Goal: Task Accomplishment & Management: Manage account settings

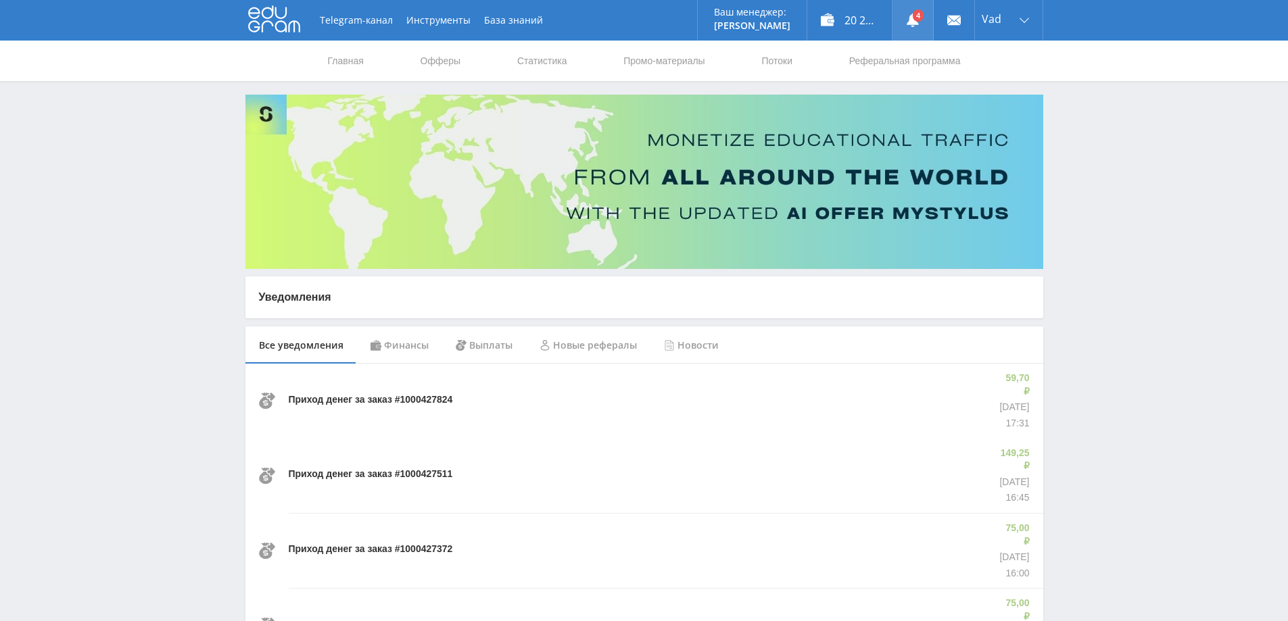
click at [911, 14] on icon at bounding box center [913, 21] width 14 height 14
click at [540, 57] on link "Статистика" at bounding box center [542, 61] width 53 height 41
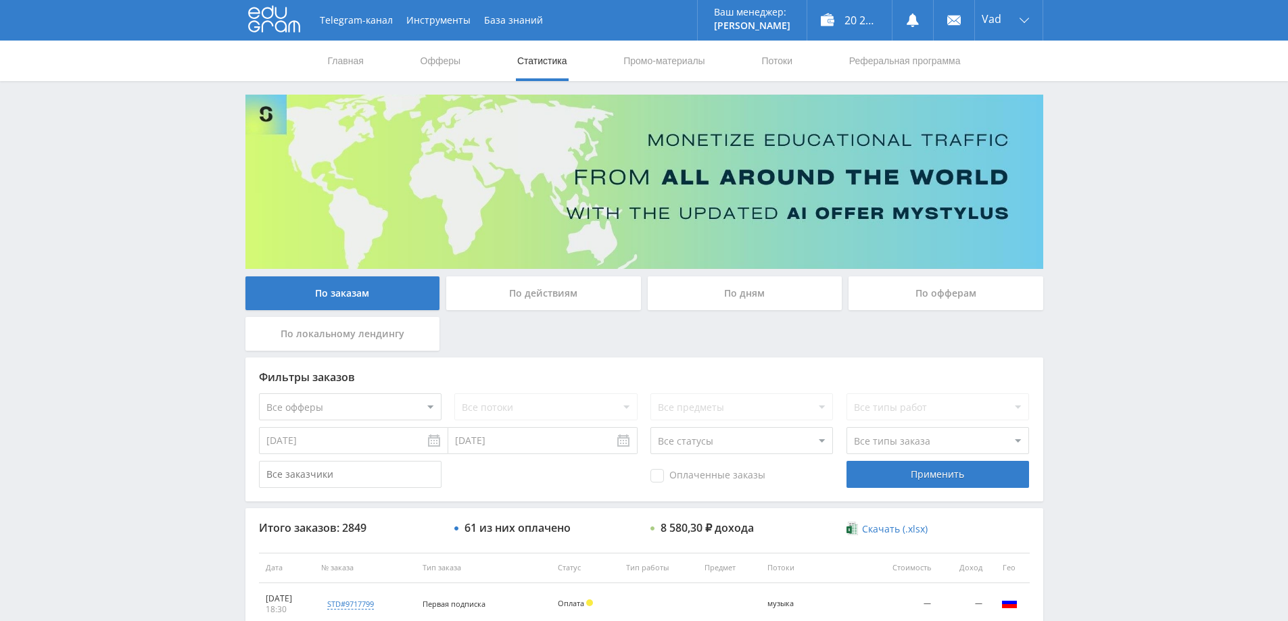
click at [778, 295] on div "По дням" at bounding box center [745, 294] width 195 height 34
click at [0, 0] on input "По дням" at bounding box center [0, 0] width 0 height 0
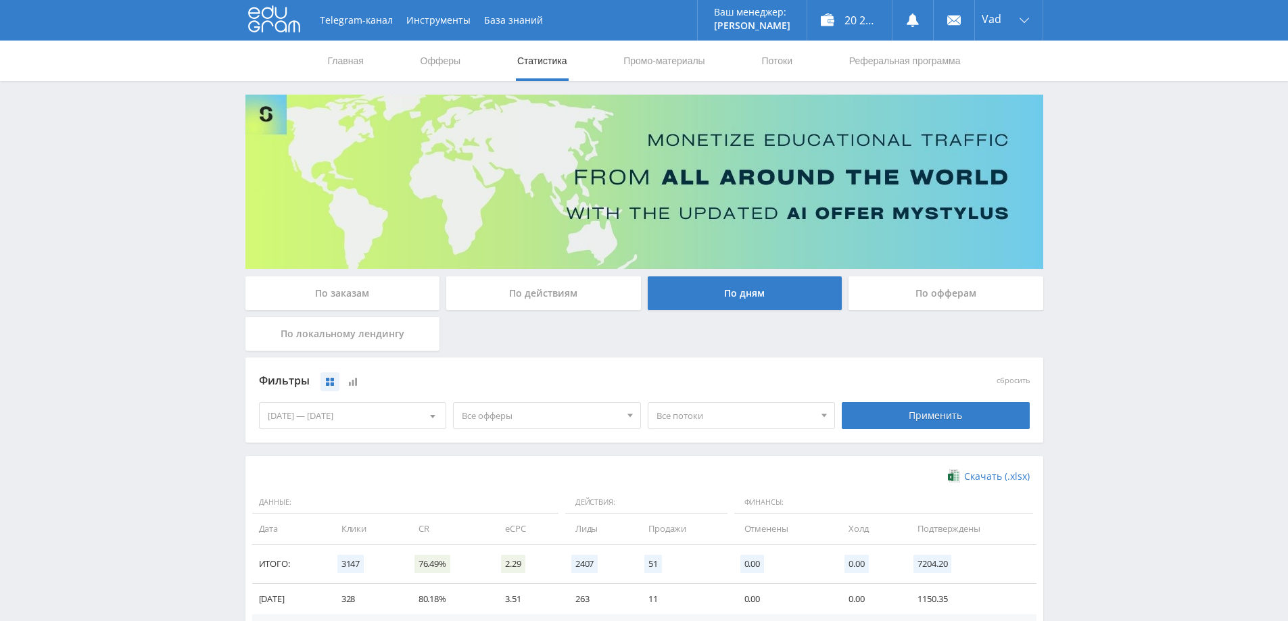
click at [432, 412] on div at bounding box center [433, 416] width 26 height 26
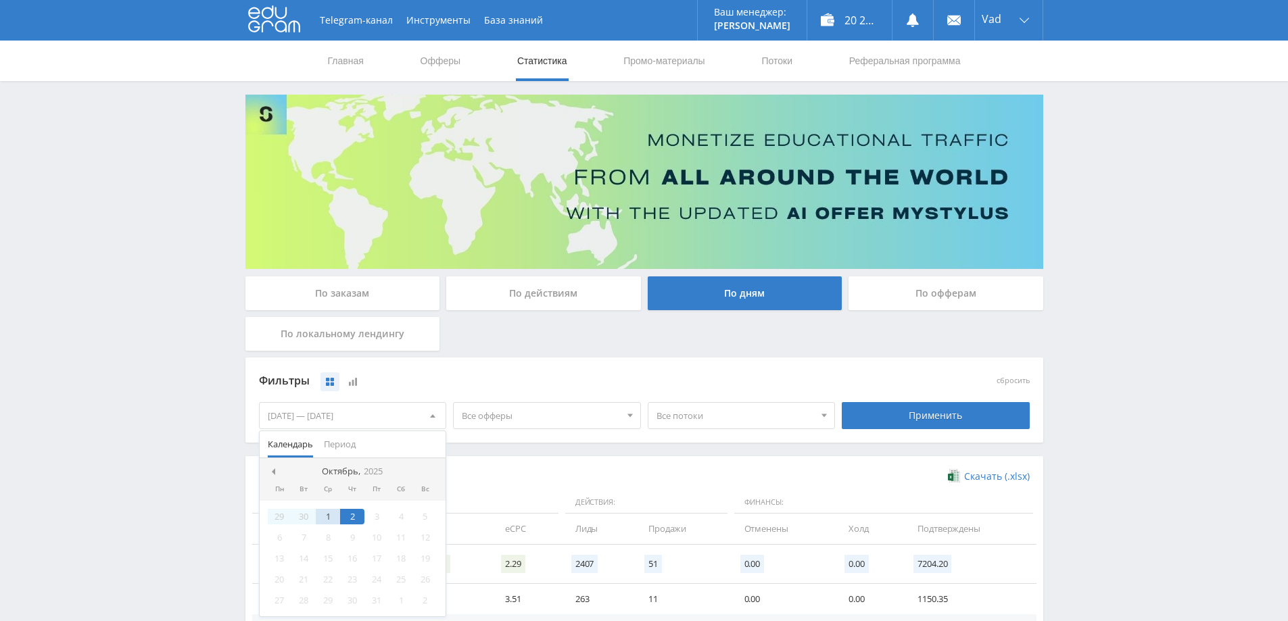
click at [266, 474] on nav "Октябрь, 2025" at bounding box center [353, 471] width 187 height 27
click at [270, 472] on span at bounding box center [271, 472] width 7 height 7
click at [302, 513] on div "2" at bounding box center [303, 517] width 24 height 16
click at [302, 516] on div "2" at bounding box center [303, 517] width 24 height 16
click at [360, 546] on div "11" at bounding box center [352, 538] width 24 height 16
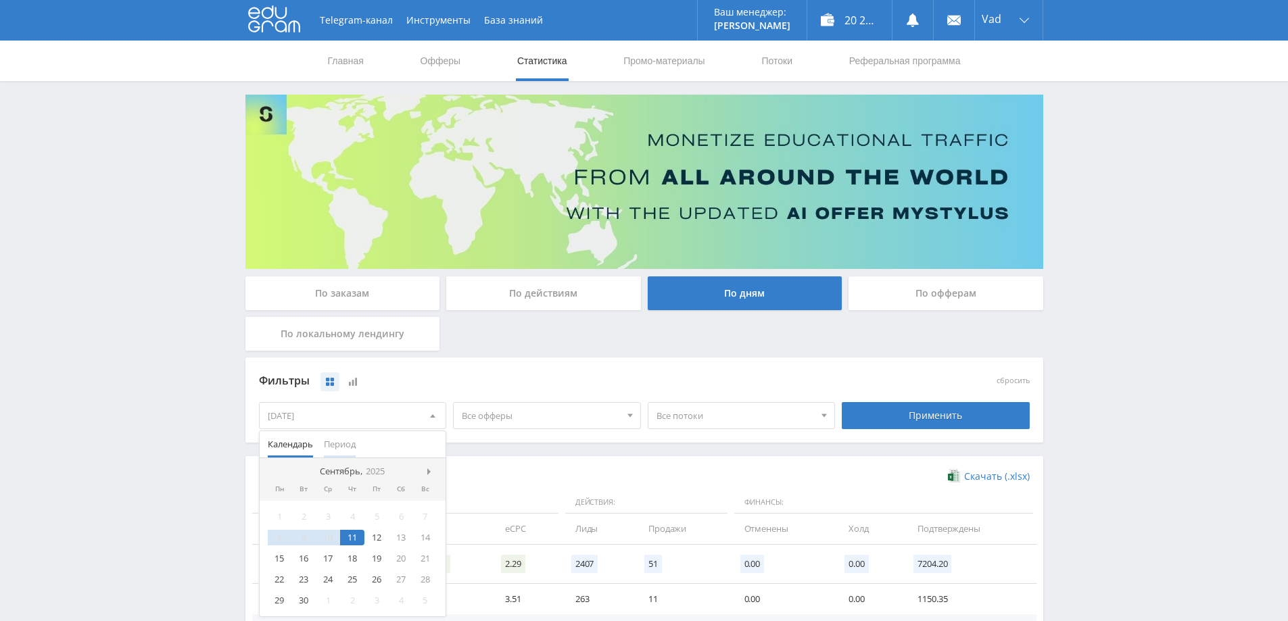
click at [346, 450] on span "Период" at bounding box center [340, 444] width 32 height 26
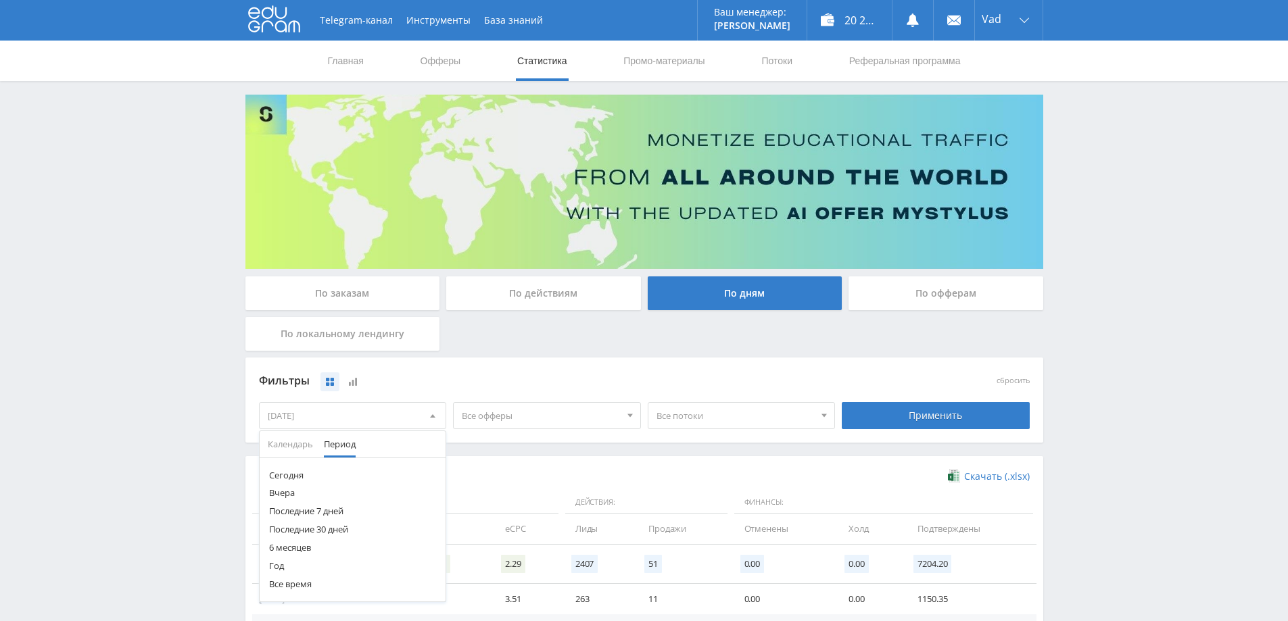
click at [310, 529] on button "Последние 30 дней" at bounding box center [353, 530] width 187 height 18
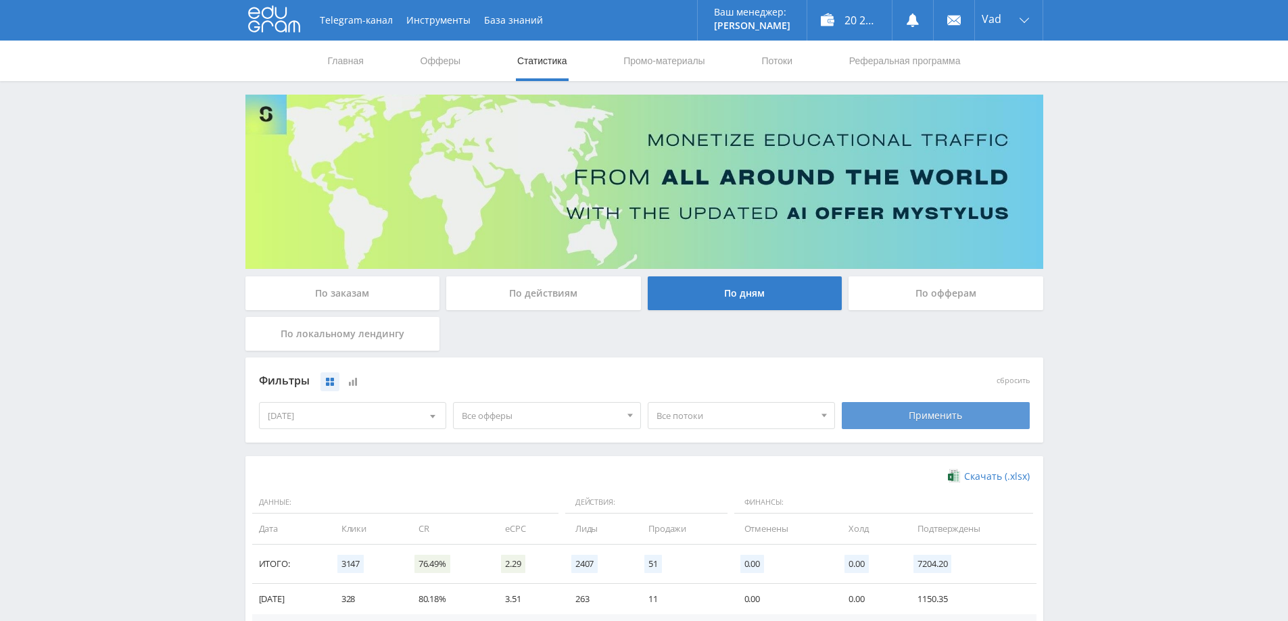
click at [927, 407] on div "Применить" at bounding box center [936, 415] width 188 height 27
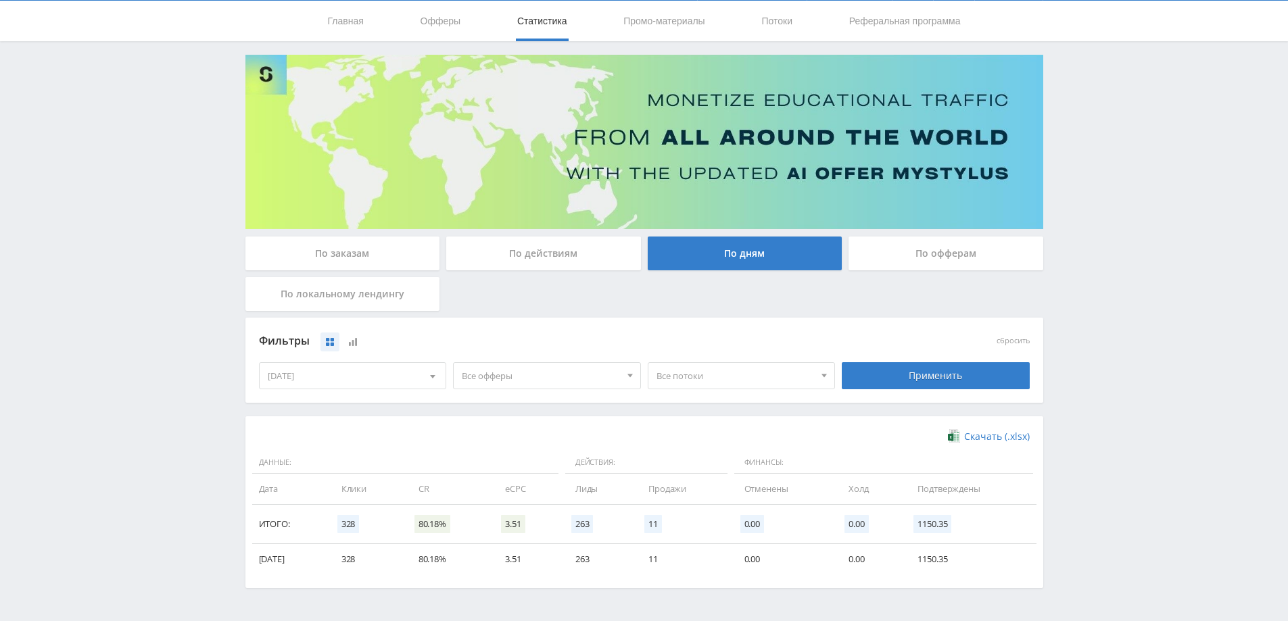
scroll to position [81, 0]
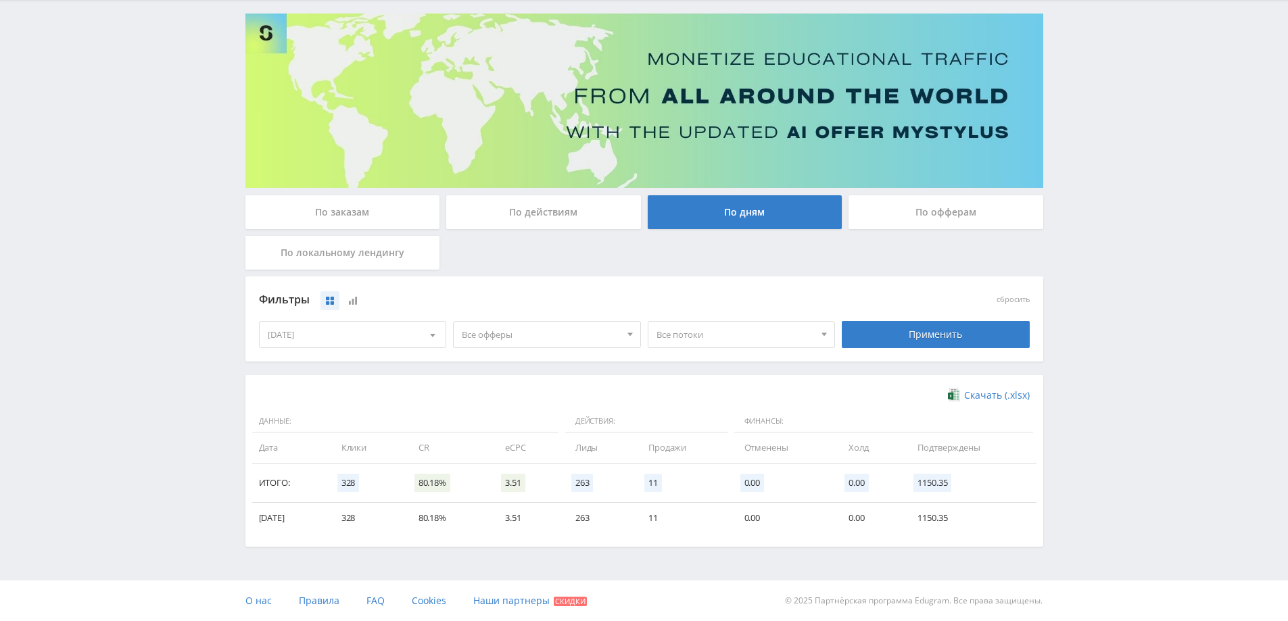
click at [435, 334] on span at bounding box center [432, 337] width 5 height 7
click at [290, 466] on button "6 месяцев" at bounding box center [353, 467] width 187 height 18
click at [884, 339] on div "Применить" at bounding box center [936, 334] width 188 height 27
click at [423, 339] on div at bounding box center [433, 335] width 26 height 26
click at [287, 358] on span "Календарь" at bounding box center [290, 363] width 45 height 26
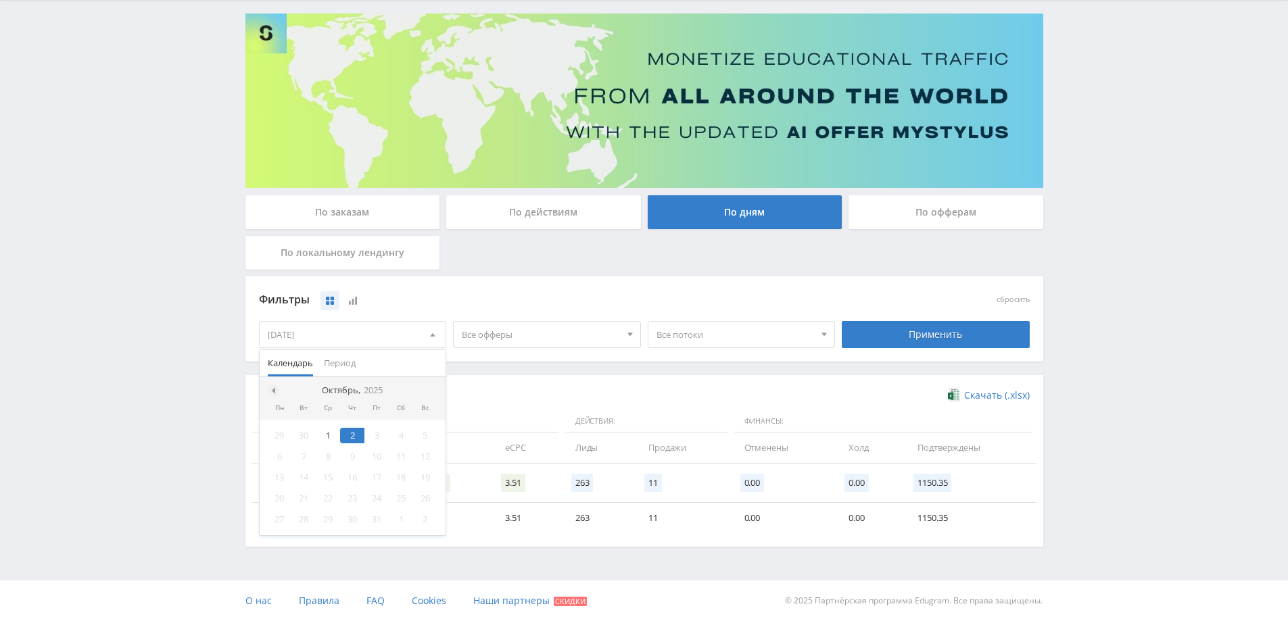
drag, startPoint x: 267, startPoint y: 380, endPoint x: 268, endPoint y: 387, distance: 6.8
click at [266, 381] on nav "Октябрь, 2025" at bounding box center [353, 390] width 187 height 27
click at [269, 391] on span at bounding box center [271, 390] width 7 height 7
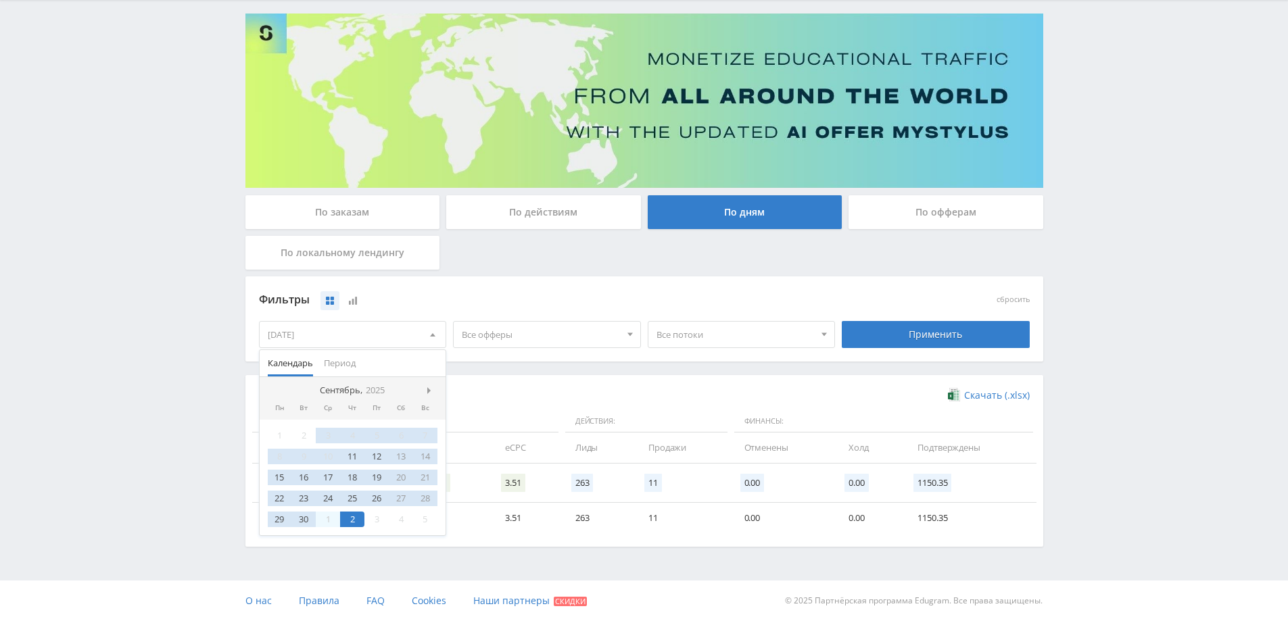
drag, startPoint x: 310, startPoint y: 433, endPoint x: 302, endPoint y: 433, distance: 8.1
click at [309, 433] on div "2" at bounding box center [303, 436] width 24 height 16
click at [285, 435] on div "1" at bounding box center [280, 436] width 24 height 16
click at [280, 436] on div "1" at bounding box center [280, 436] width 24 height 16
click at [275, 434] on div "1" at bounding box center [280, 436] width 24 height 16
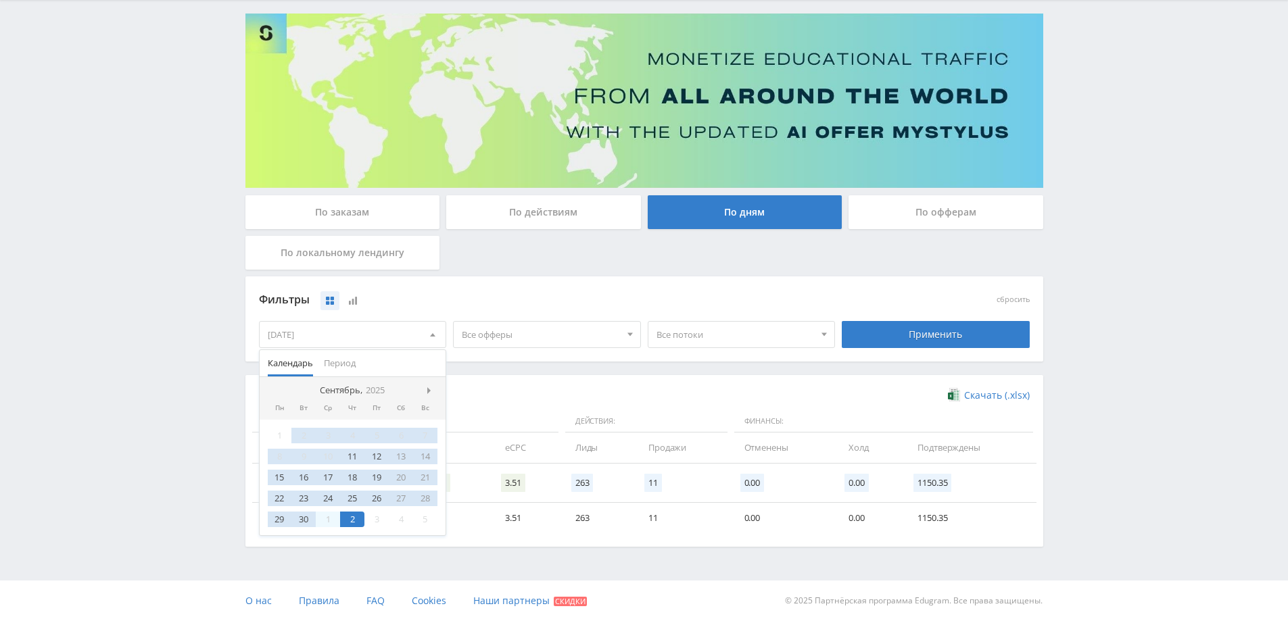
click at [273, 433] on div "1" at bounding box center [280, 436] width 24 height 16
drag, startPoint x: 315, startPoint y: 435, endPoint x: 302, endPoint y: 435, distance: 12.9
click at [314, 435] on div "2" at bounding box center [303, 436] width 24 height 16
click at [279, 432] on div "1" at bounding box center [280, 436] width 24 height 16
click at [531, 389] on div "Скачать (.xlsx)" at bounding box center [644, 396] width 771 height 14
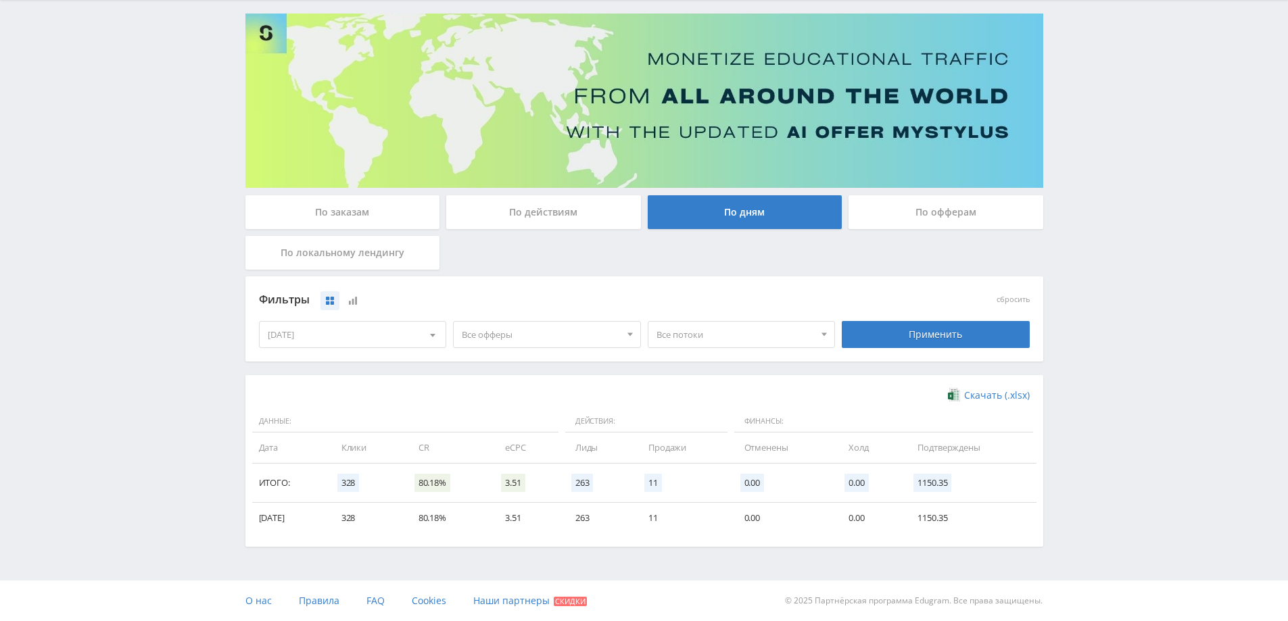
click at [699, 340] on span "Все потоки" at bounding box center [736, 335] width 158 height 26
click at [563, 328] on span "Все офферы" at bounding box center [541, 335] width 158 height 26
click at [529, 473] on button "Study AI (RevShare)" at bounding box center [547, 476] width 187 height 19
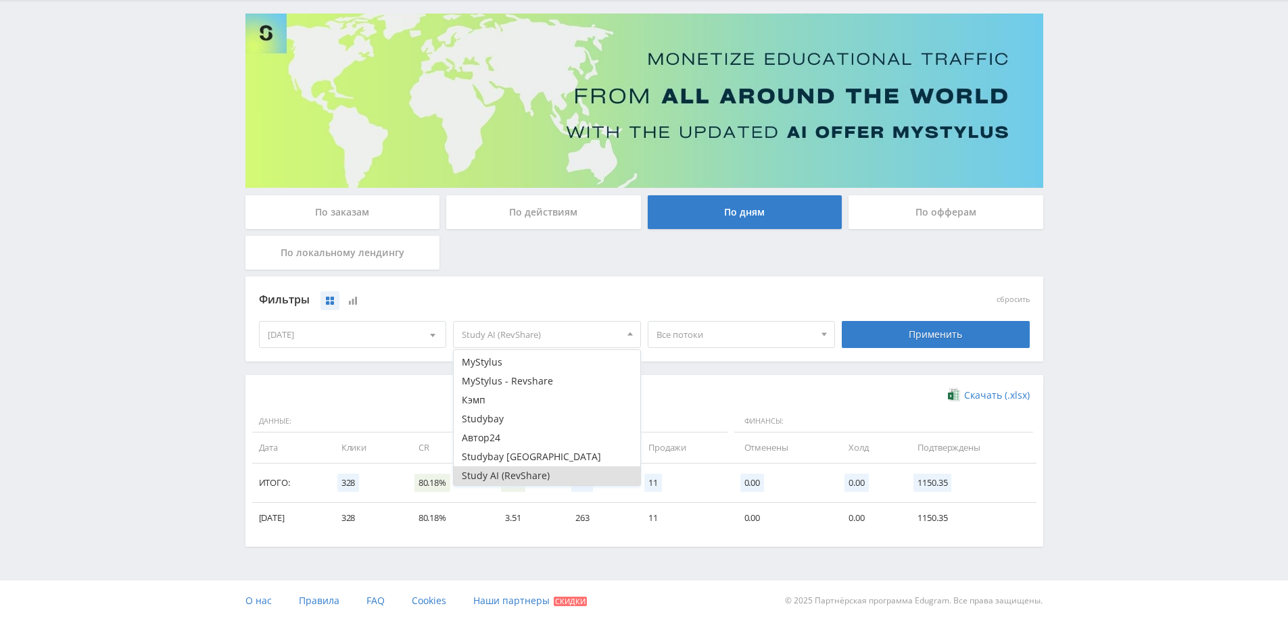
click at [686, 396] on div "Скачать (.xlsx)" at bounding box center [644, 396] width 771 height 14
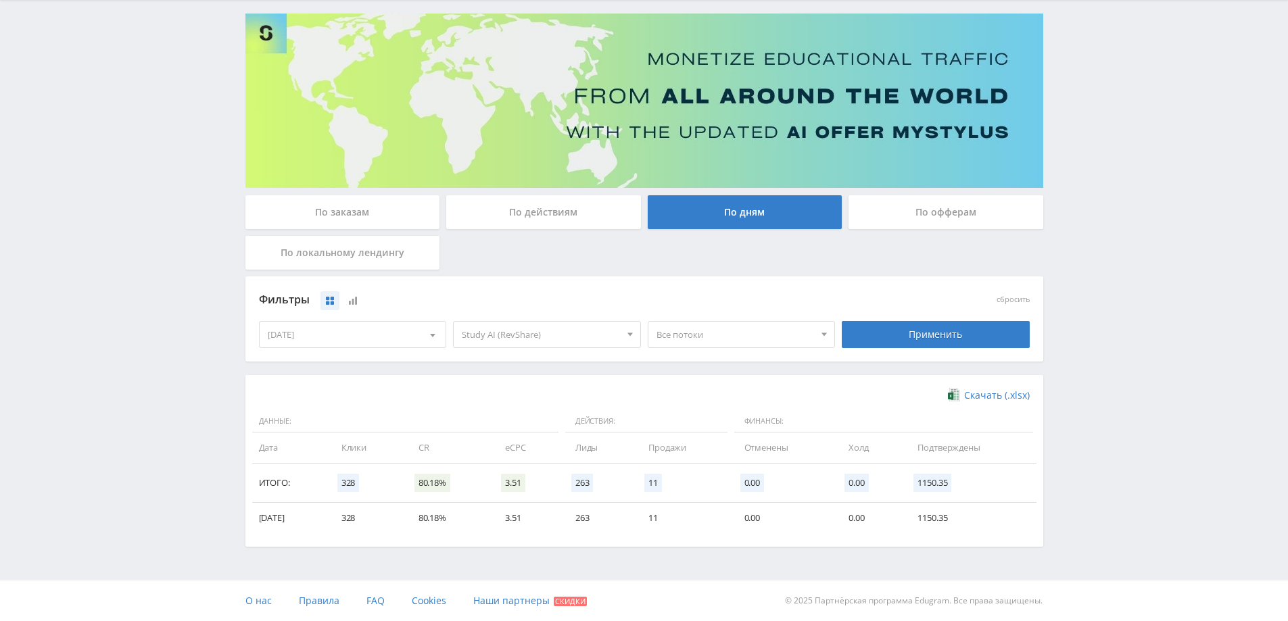
click at [377, 332] on div "02.10.2025" at bounding box center [353, 335] width 187 height 26
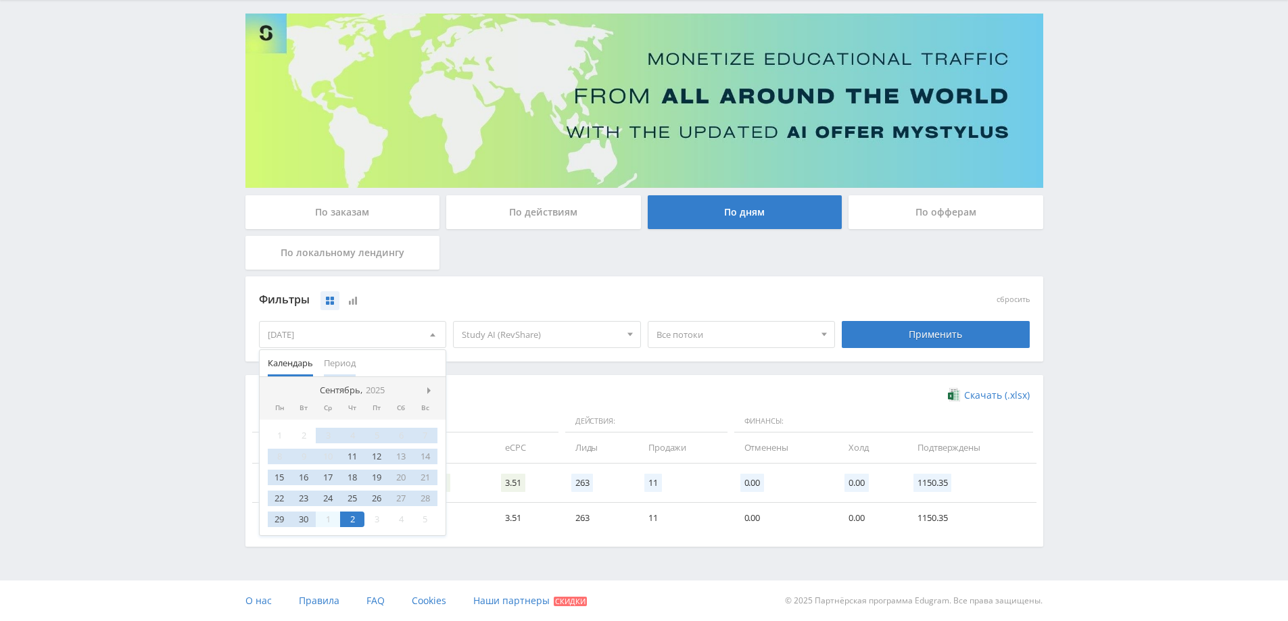
click at [340, 364] on span "Период" at bounding box center [340, 363] width 32 height 26
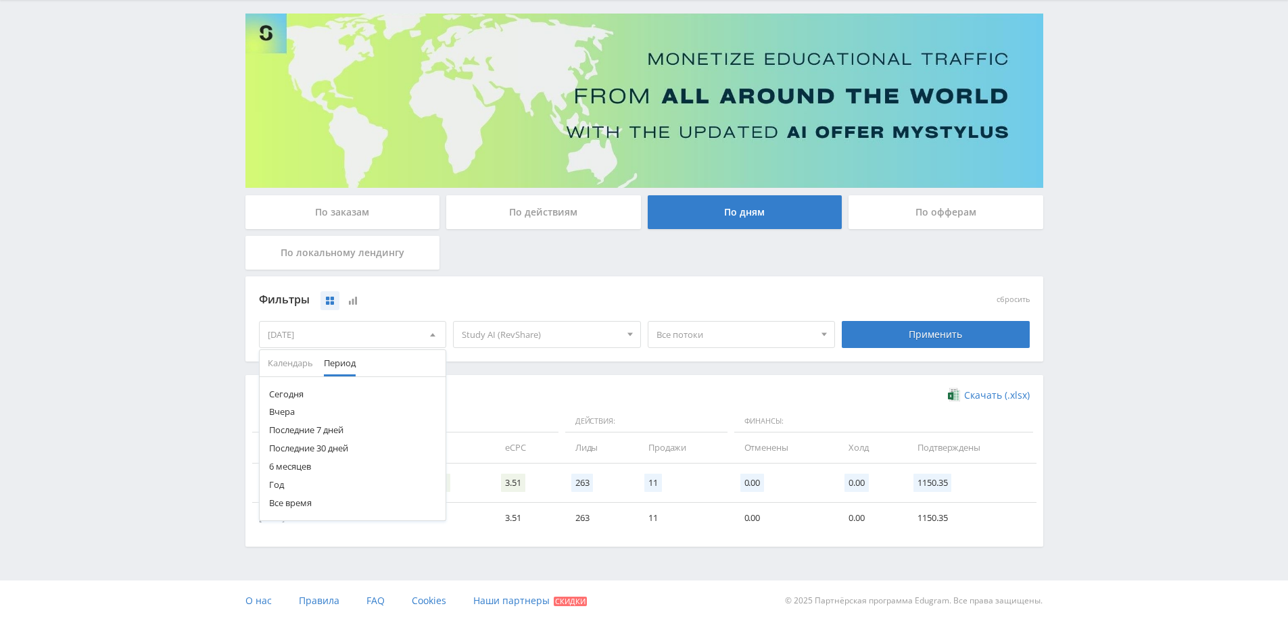
click at [298, 427] on button "Последние 7 дней" at bounding box center [353, 430] width 187 height 18
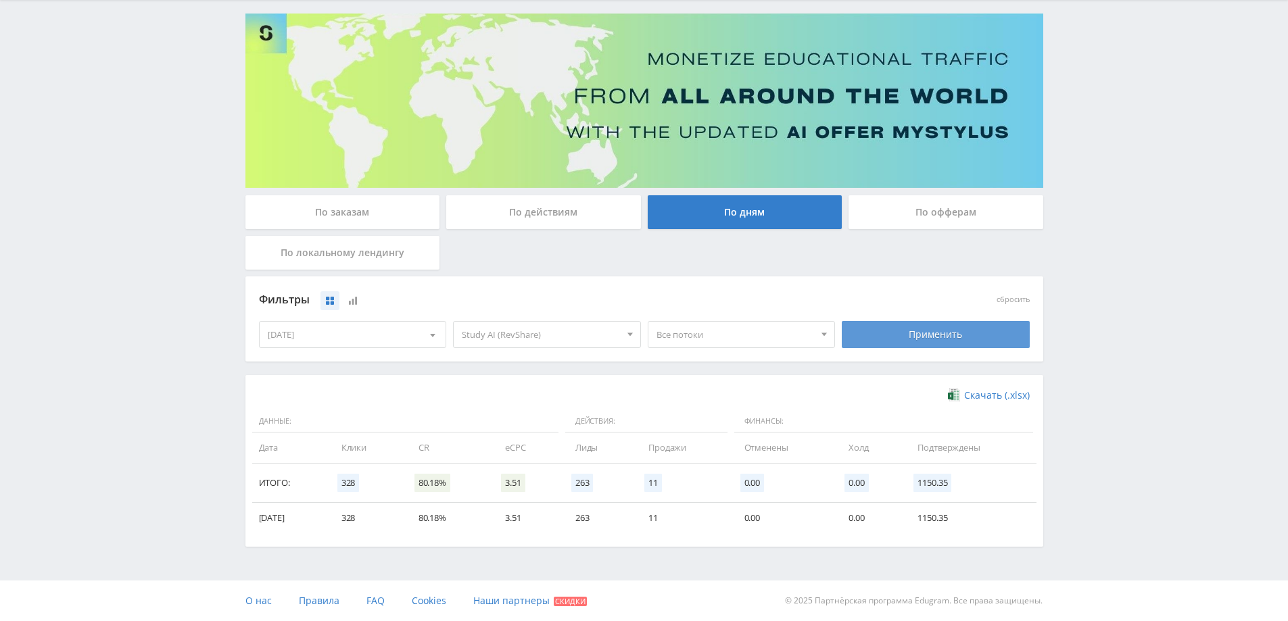
click at [946, 333] on div "Применить" at bounding box center [936, 334] width 188 height 27
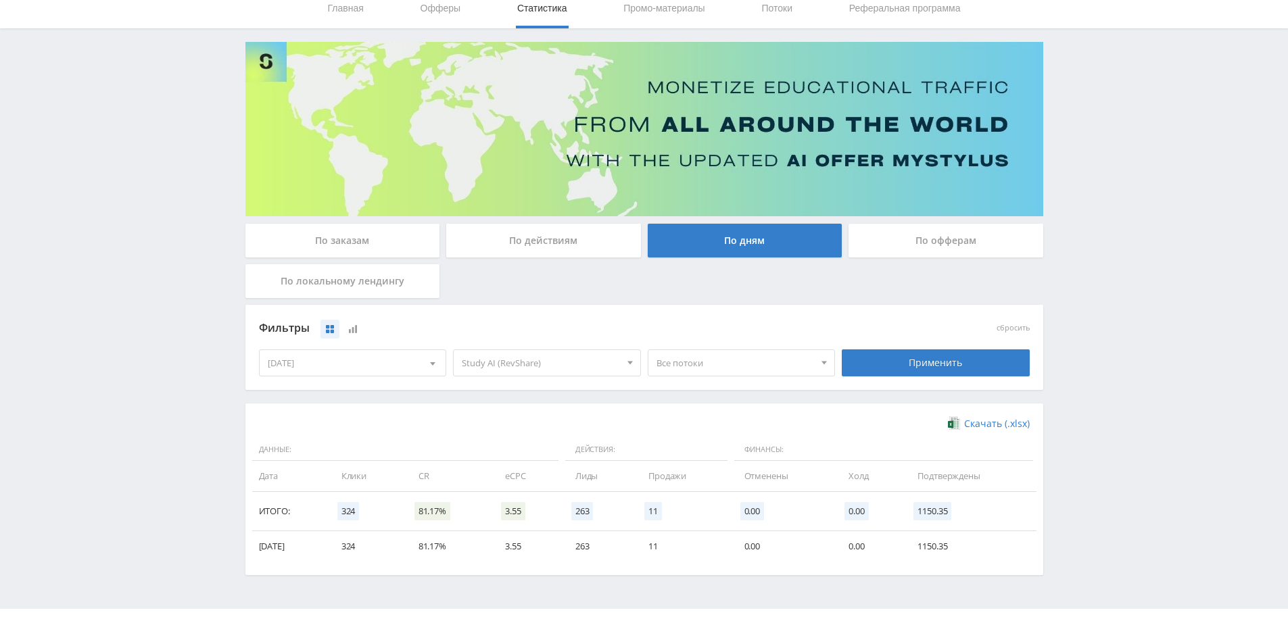
scroll to position [81, 0]
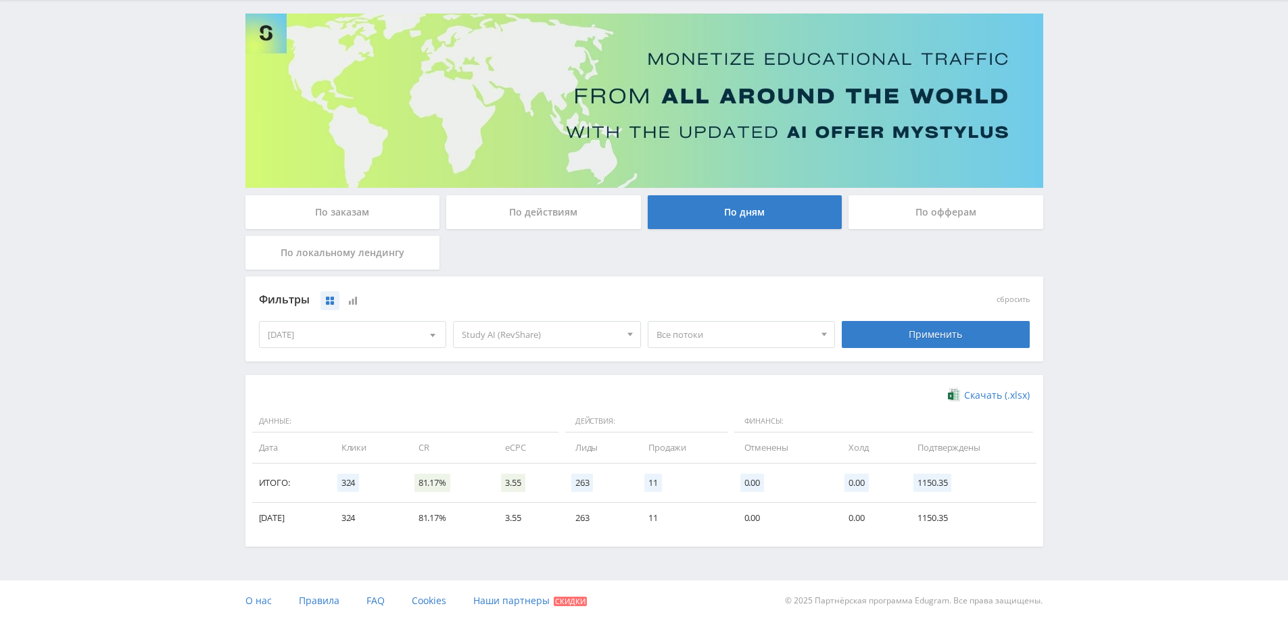
click at [410, 337] on div "02.10.2025" at bounding box center [353, 335] width 187 height 26
click at [352, 304] on icon at bounding box center [353, 301] width 8 height 8
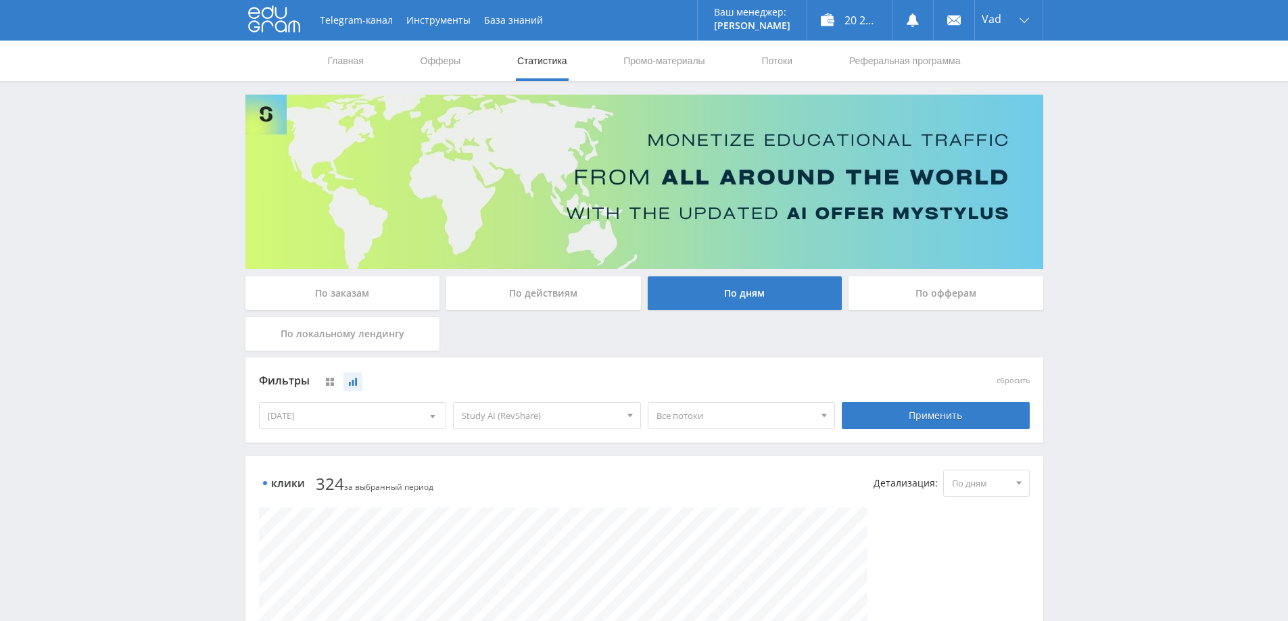
click at [987, 481] on span "По дням" at bounding box center [980, 484] width 57 height 26
click at [984, 507] on button "По дням" at bounding box center [986, 508] width 85 height 19
click at [329, 379] on icon at bounding box center [330, 382] width 8 height 8
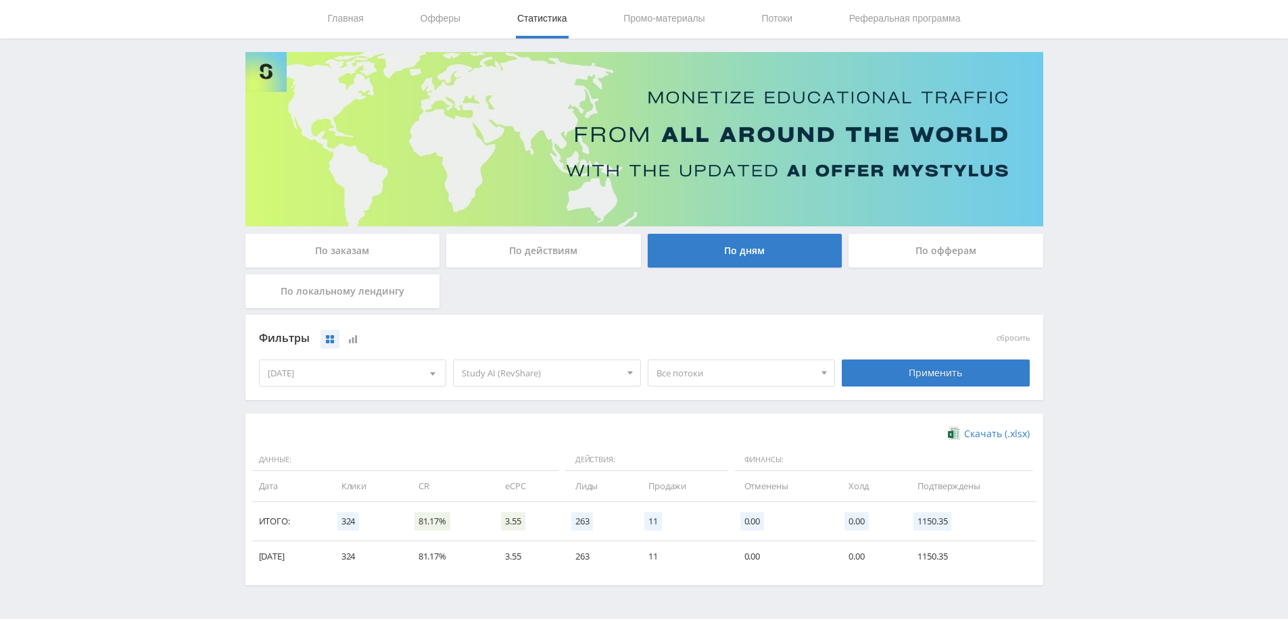
scroll to position [81, 0]
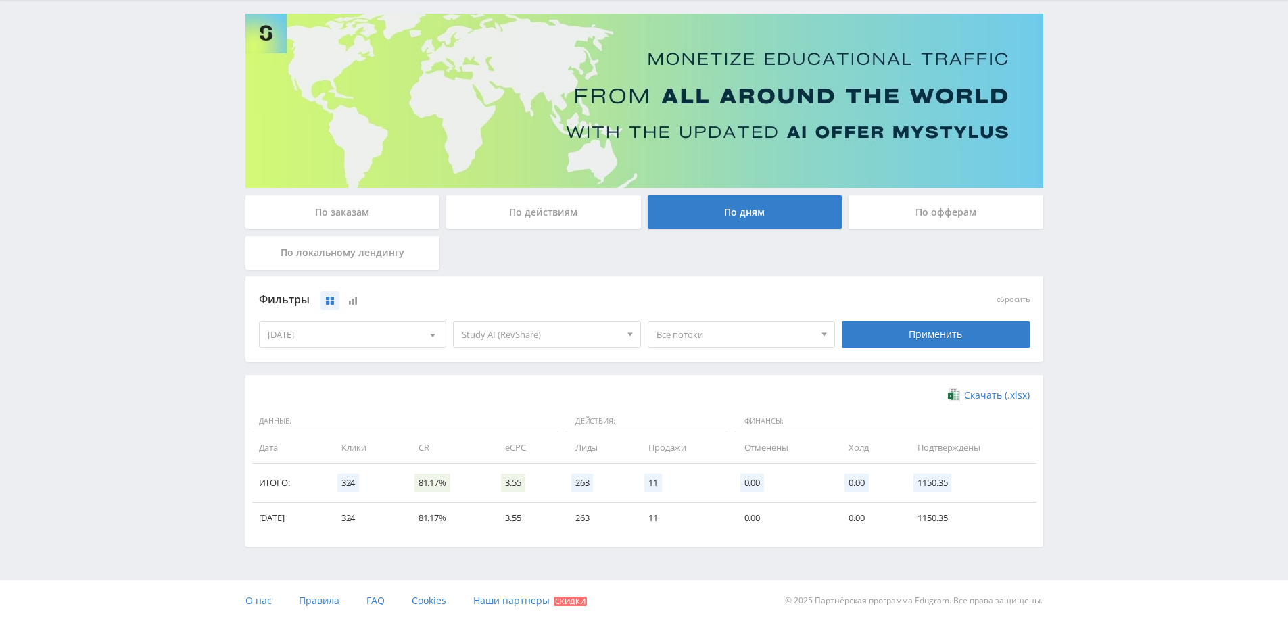
click at [506, 337] on span "Study AI (RevShare)" at bounding box center [541, 335] width 158 height 26
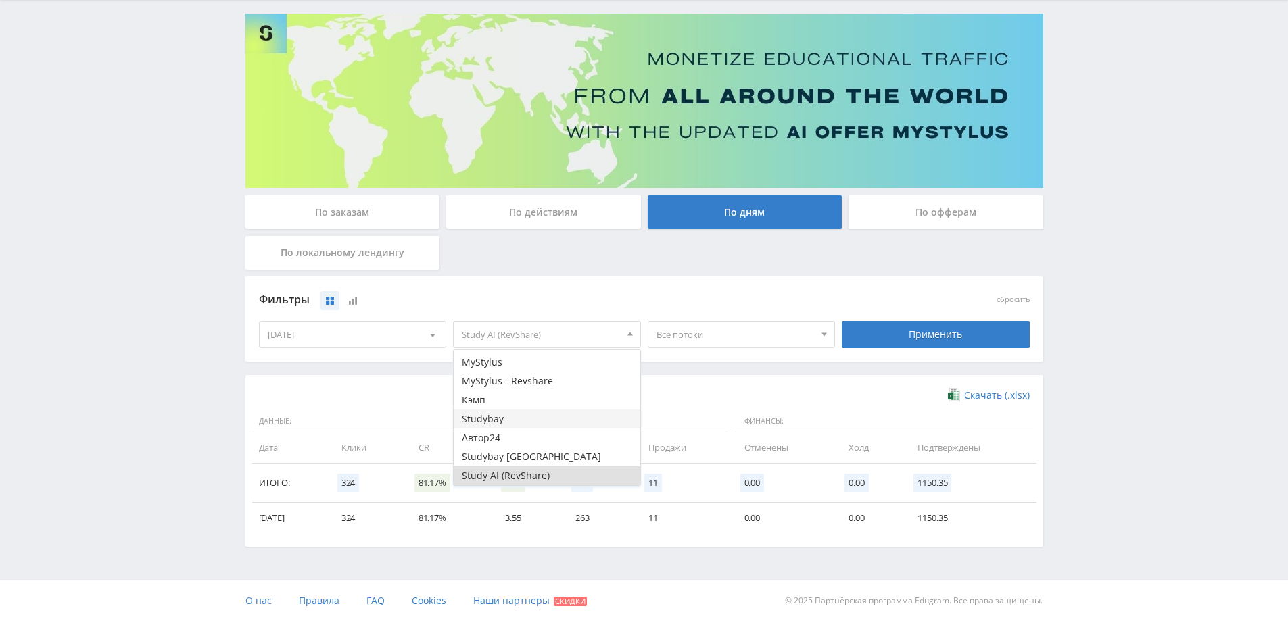
scroll to position [0, 0]
click at [502, 355] on button "Все офферы" at bounding box center [547, 359] width 187 height 19
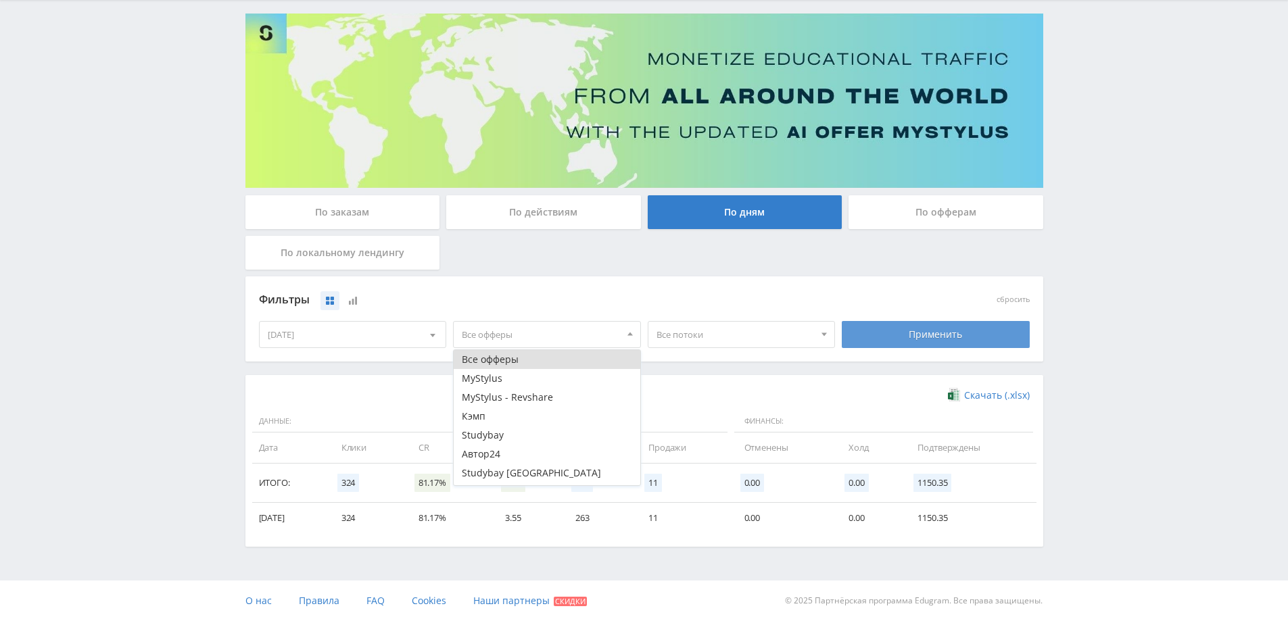
click at [933, 343] on div "Применить" at bounding box center [936, 334] width 188 height 27
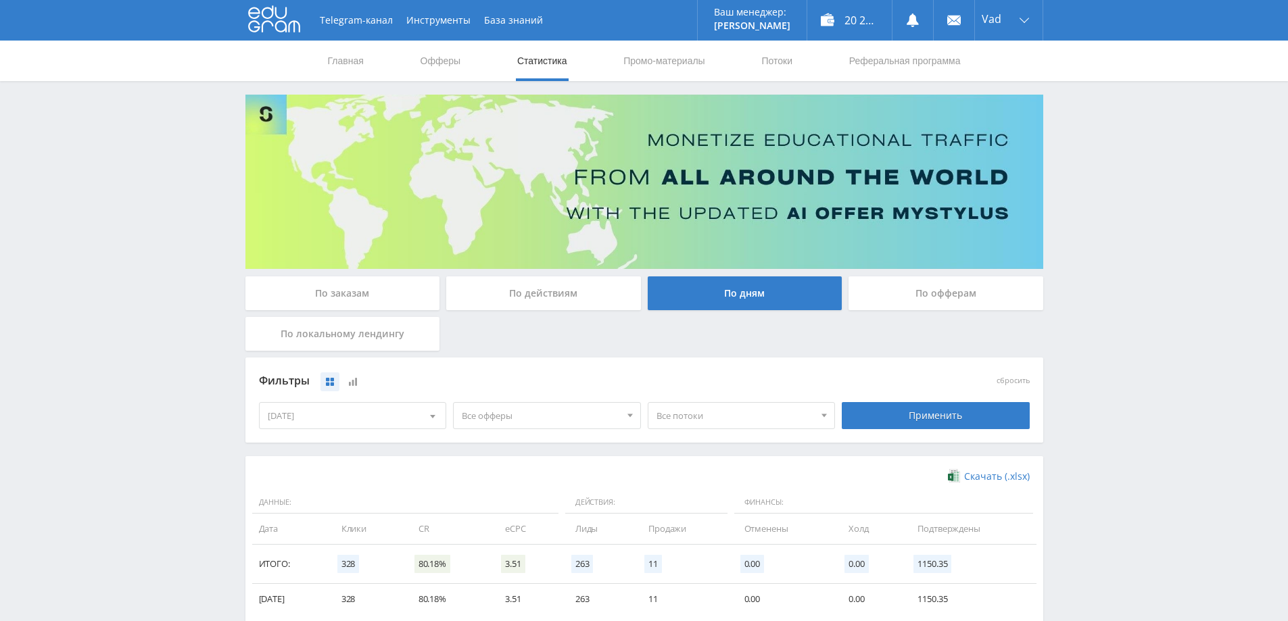
click at [425, 417] on div at bounding box center [433, 416] width 26 height 26
click at [296, 545] on button "6 месяцев" at bounding box center [353, 548] width 187 height 18
drag, startPoint x: 458, startPoint y: 421, endPoint x: 439, endPoint y: 417, distance: 20.0
click at [454, 419] on div "Все офферы" at bounding box center [537, 416] width 166 height 26
click at [435, 417] on span at bounding box center [432, 418] width 5 height 7
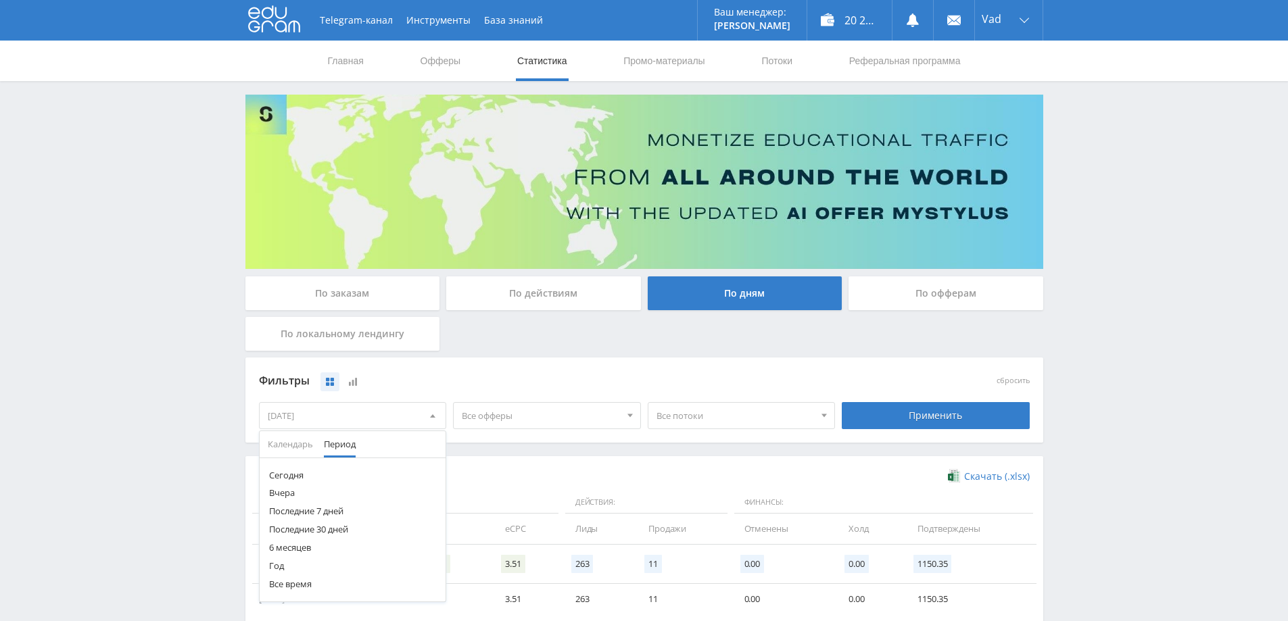
click at [289, 567] on button "Год" at bounding box center [353, 566] width 187 height 18
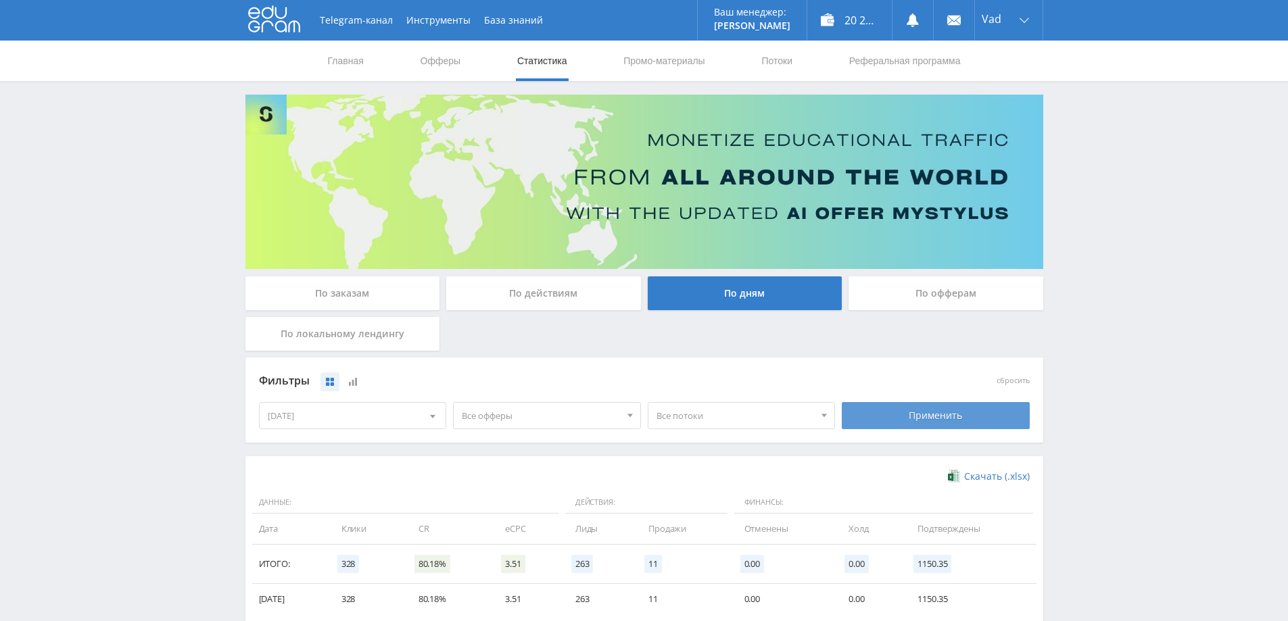
click at [916, 403] on div "Применить" at bounding box center [936, 415] width 188 height 27
click at [837, 12] on div "20 222,80 ₽" at bounding box center [849, 20] width 85 height 41
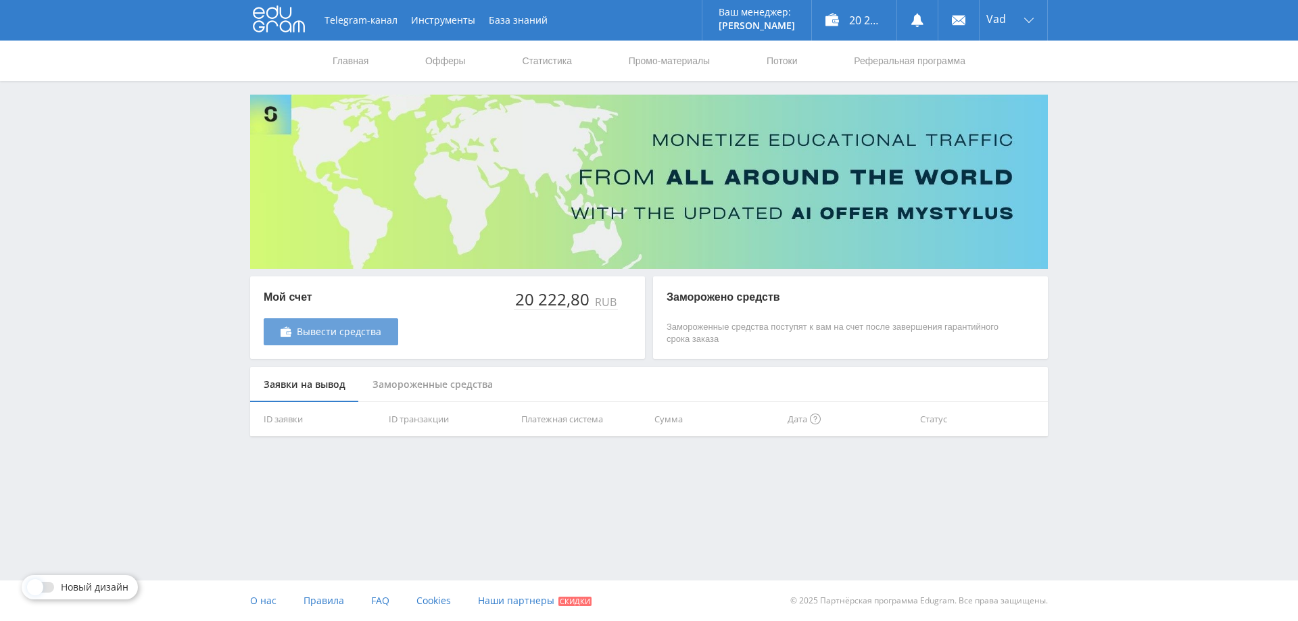
click at [333, 329] on span "Вывести средства" at bounding box center [339, 332] width 85 height 11
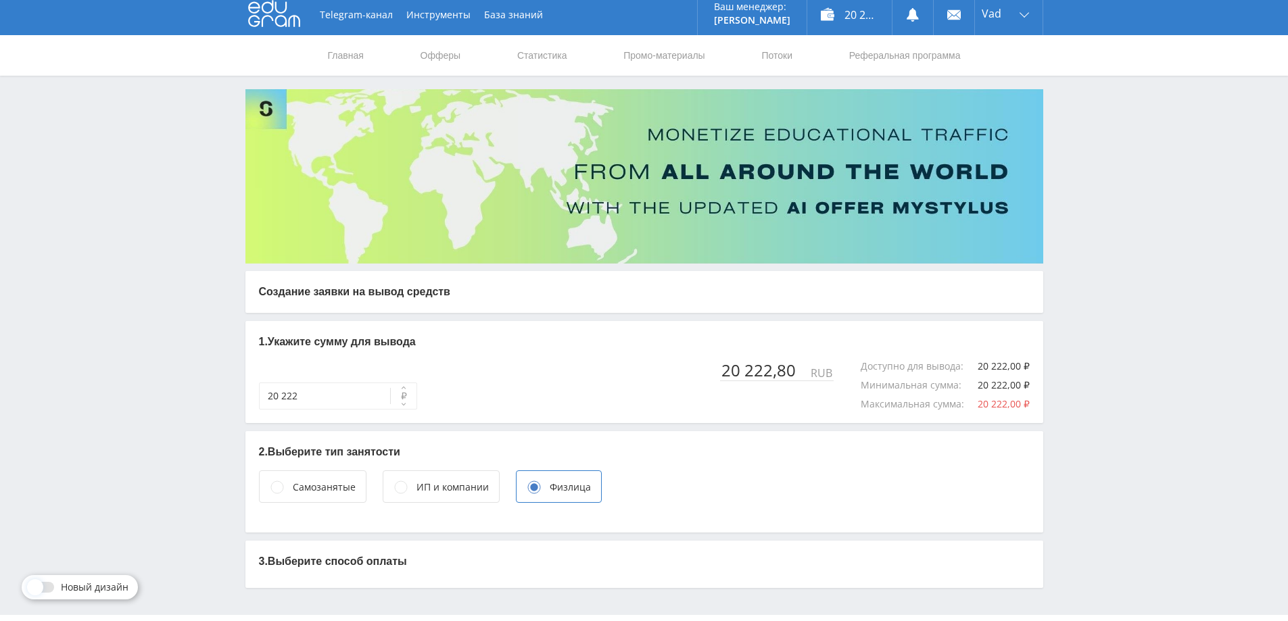
scroll to position [40, 0]
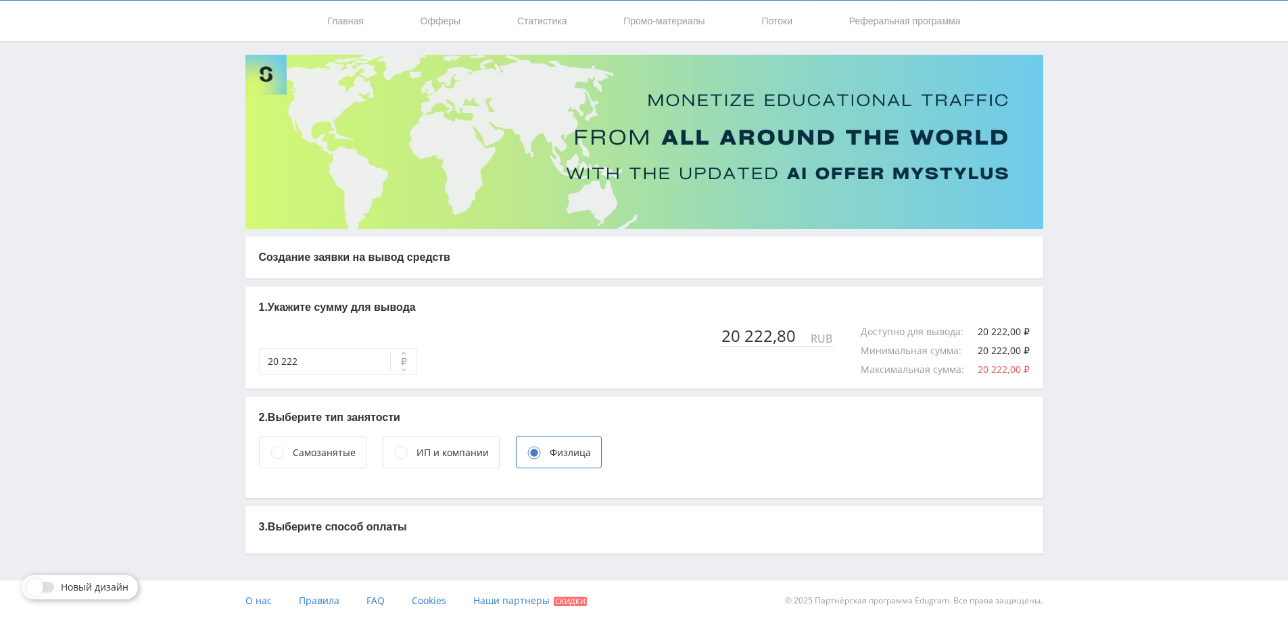
click at [350, 530] on p "3. Выберите способ оплаты" at bounding box center [644, 527] width 771 height 15
click at [287, 525] on p "3. Выберите способ оплаты" at bounding box center [644, 527] width 771 height 15
click at [306, 447] on div "Самозанятые" at bounding box center [324, 453] width 63 height 15
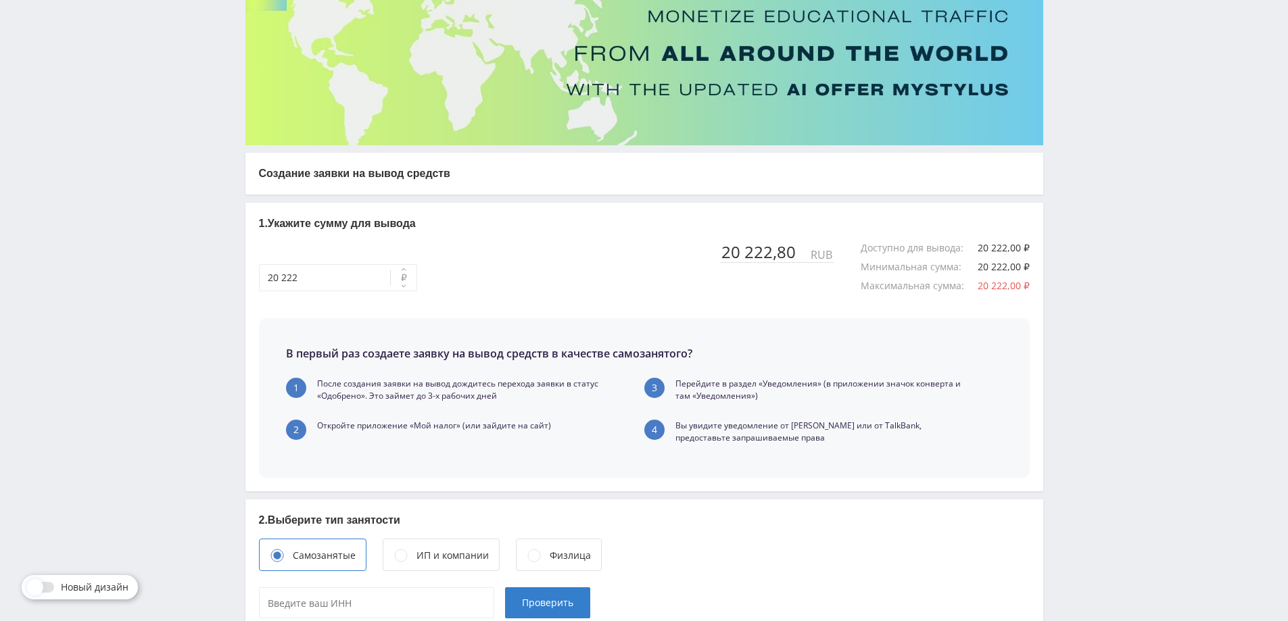
scroll to position [218, 0]
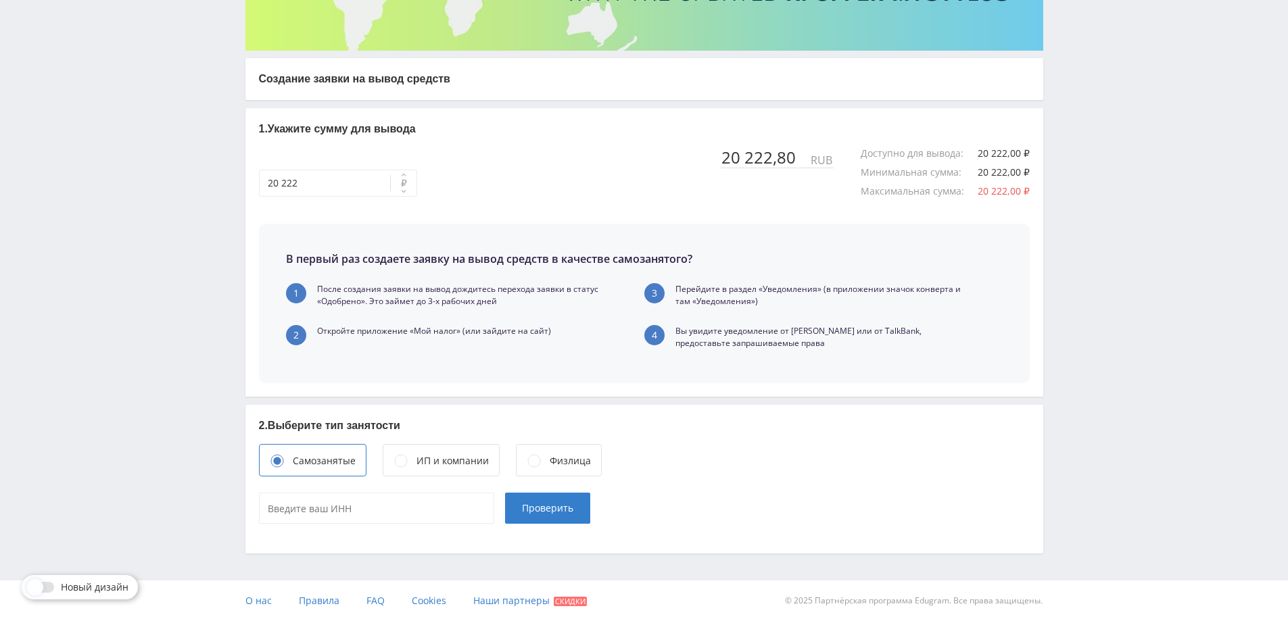
click at [543, 464] on div "Физлица" at bounding box center [559, 460] width 86 height 32
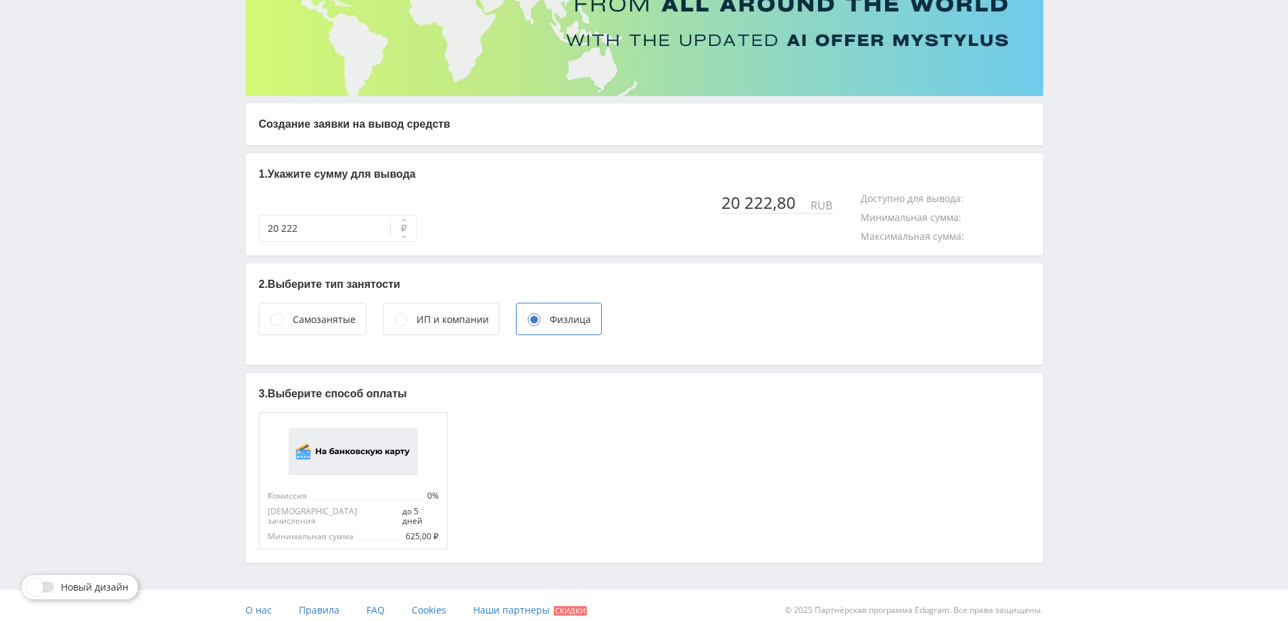
scroll to position [40, 0]
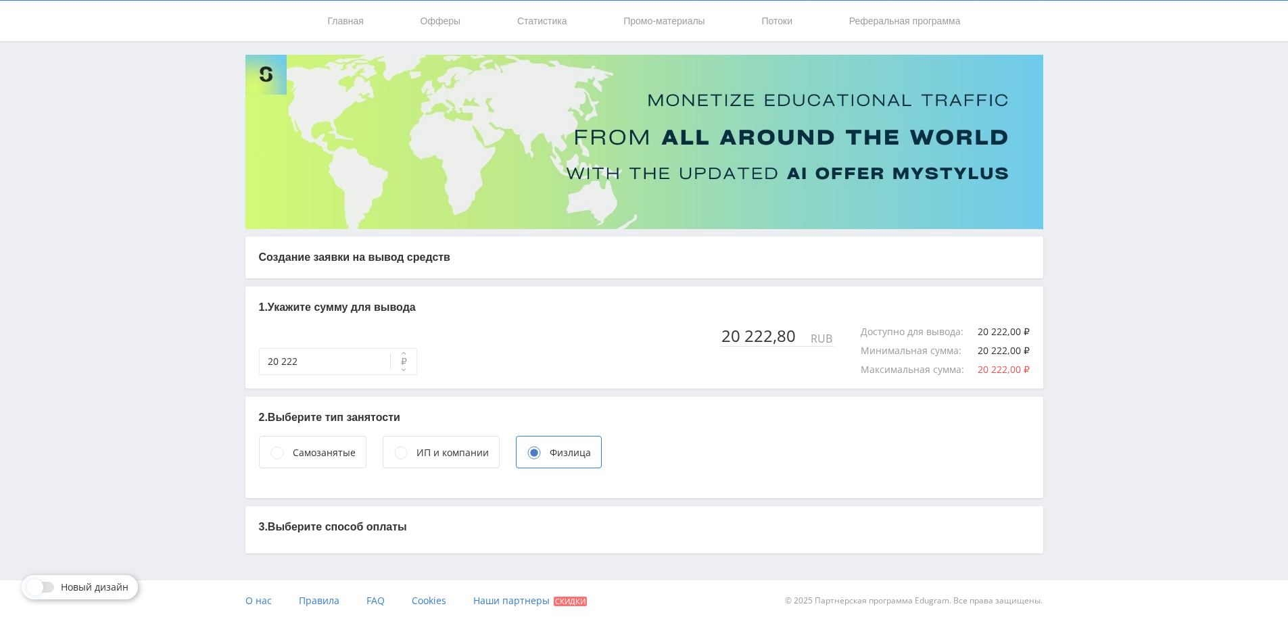
click at [354, 524] on p "3. Выберите способ оплаты" at bounding box center [644, 527] width 771 height 15
click at [324, 517] on div "3. Выберите способ оплаты" at bounding box center [644, 529] width 798 height 47
